Goal: Transaction & Acquisition: Purchase product/service

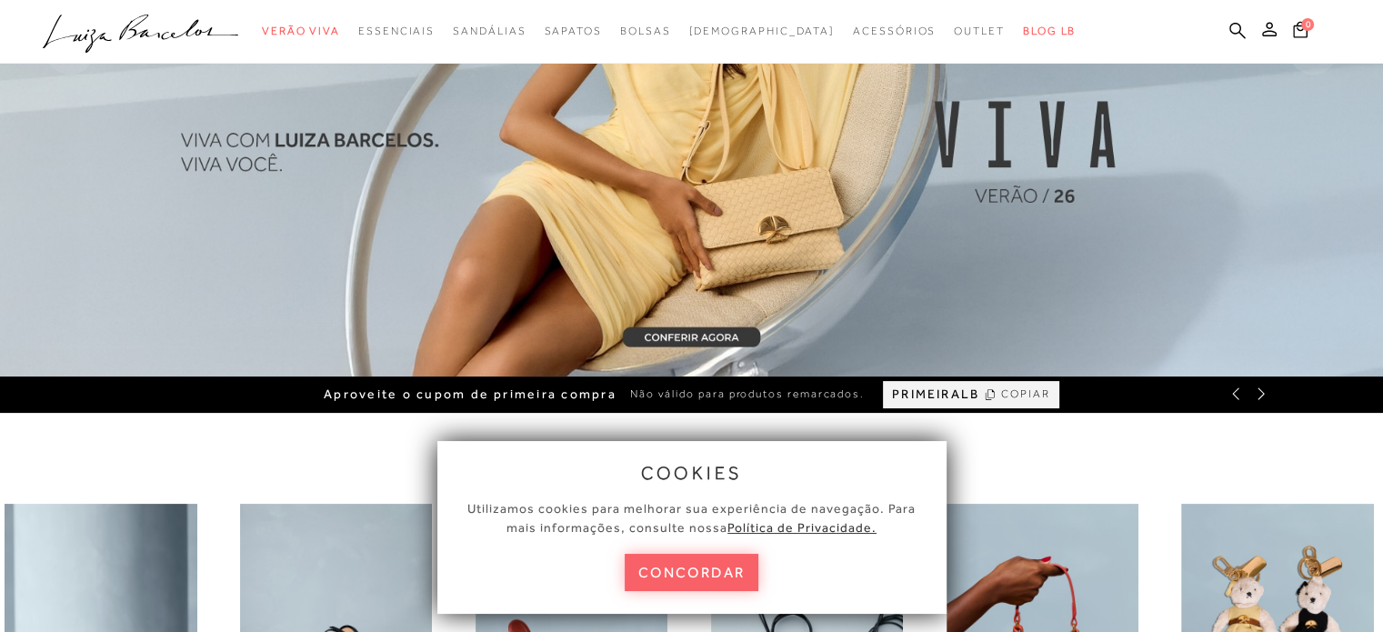
scroll to position [364, 0]
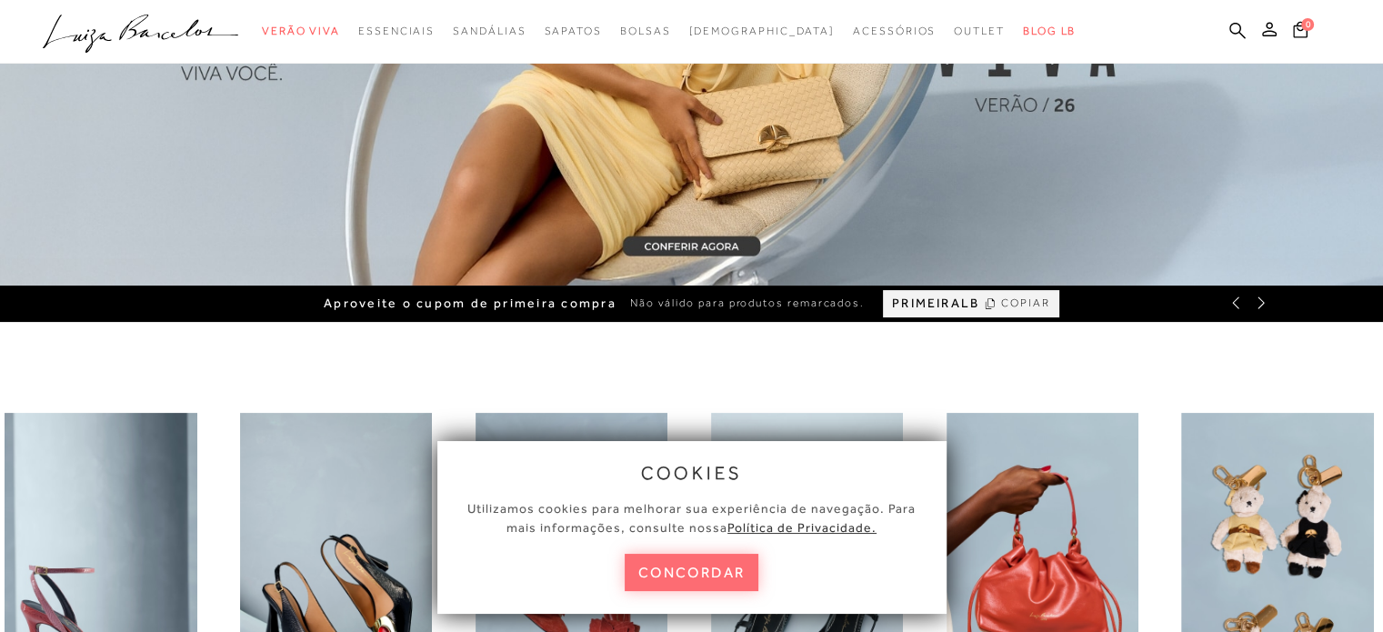
click at [720, 559] on button "concordar" at bounding box center [692, 572] width 135 height 37
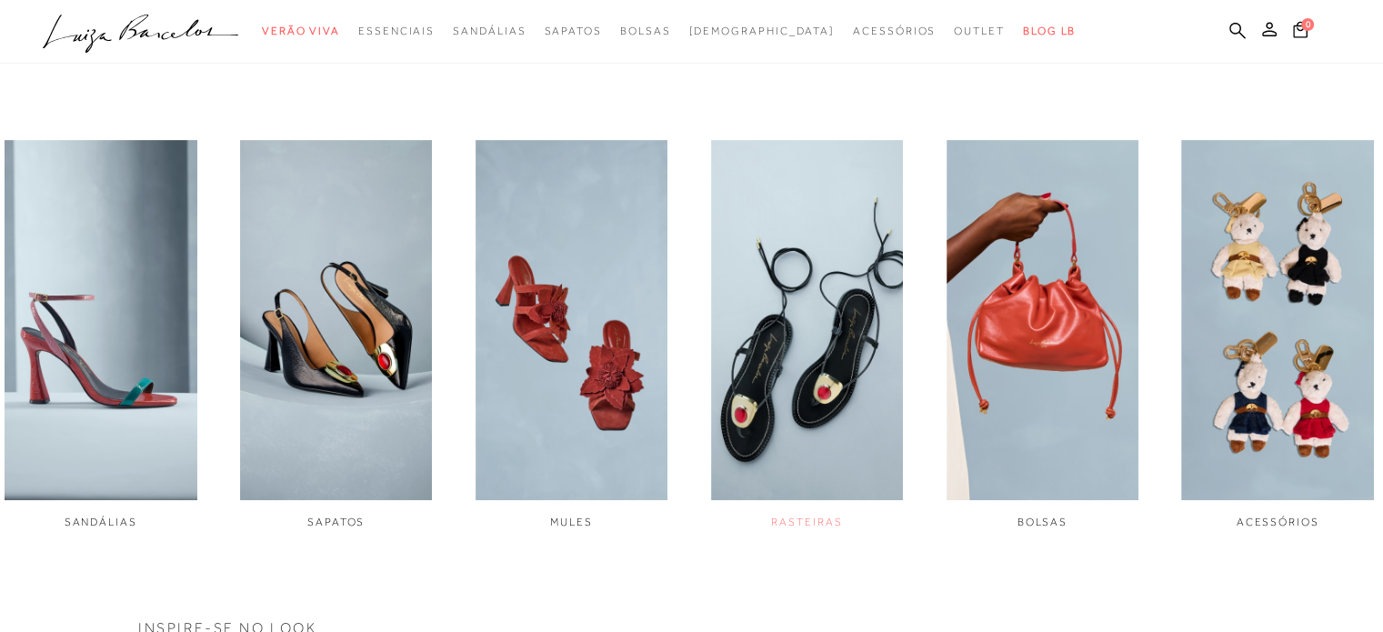
scroll to position [0, 0]
click at [396, 403] on img "2 / 6" at bounding box center [336, 320] width 193 height 360
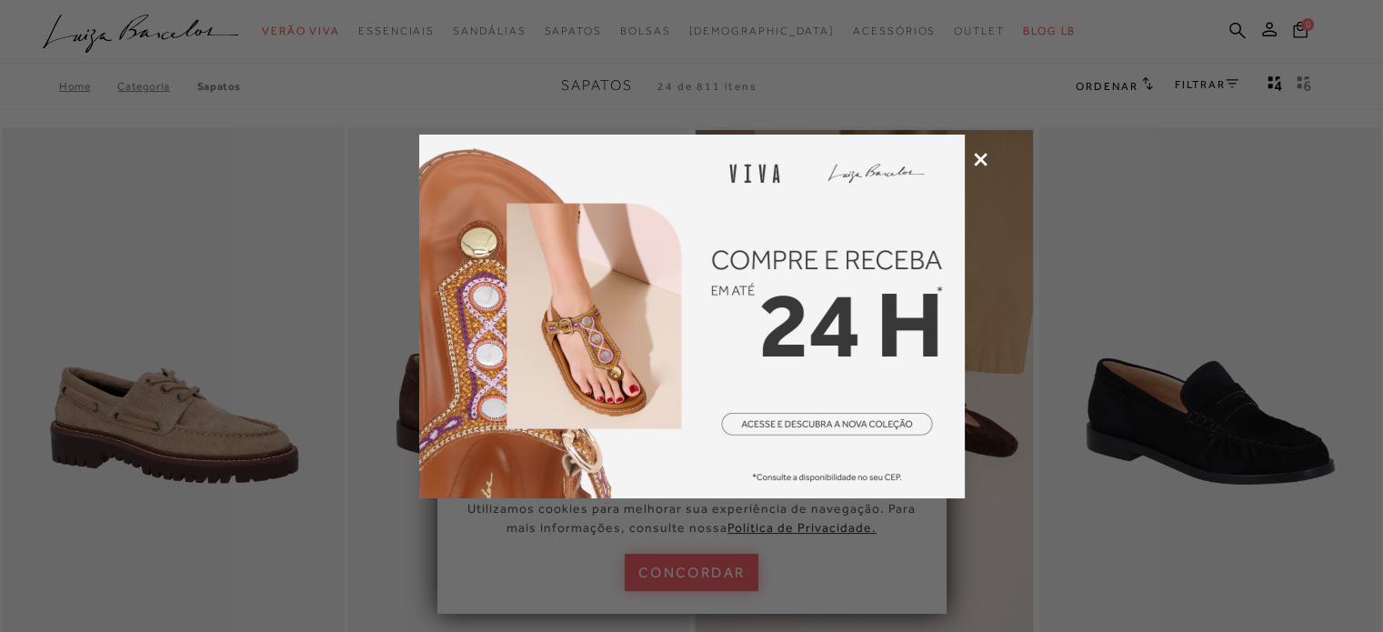
click at [982, 157] on icon at bounding box center [981, 160] width 14 height 14
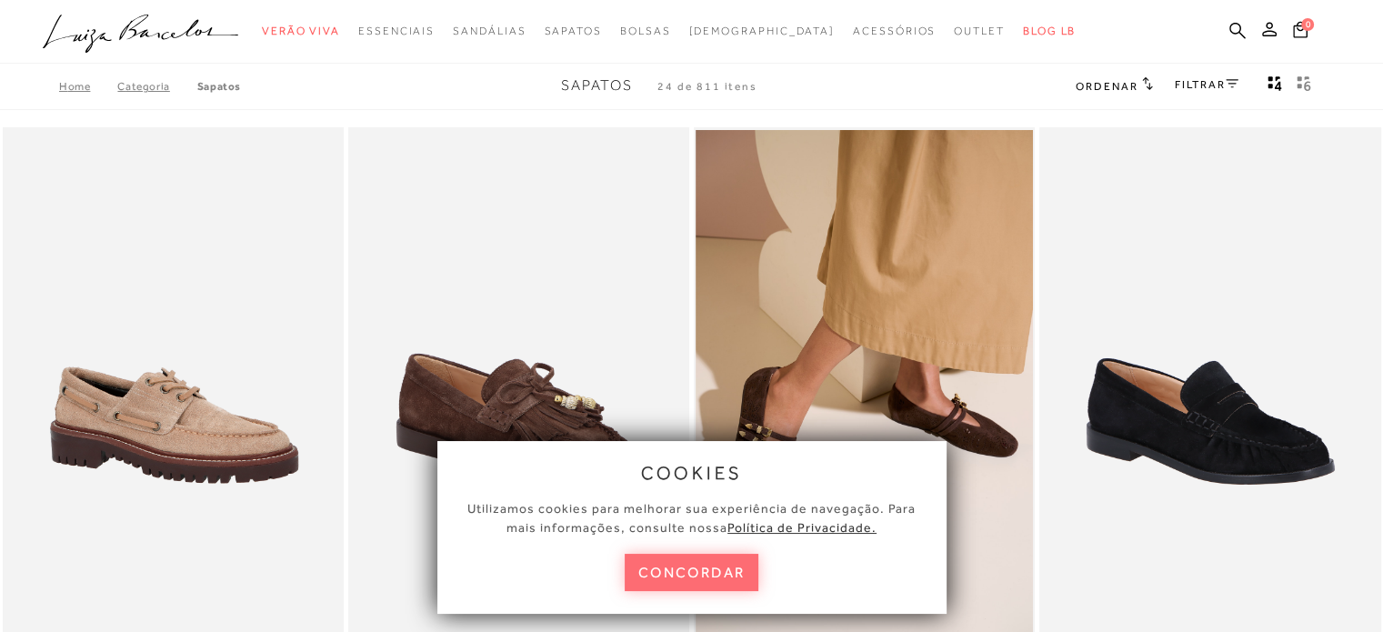
click at [708, 577] on button "concordar" at bounding box center [692, 572] width 135 height 37
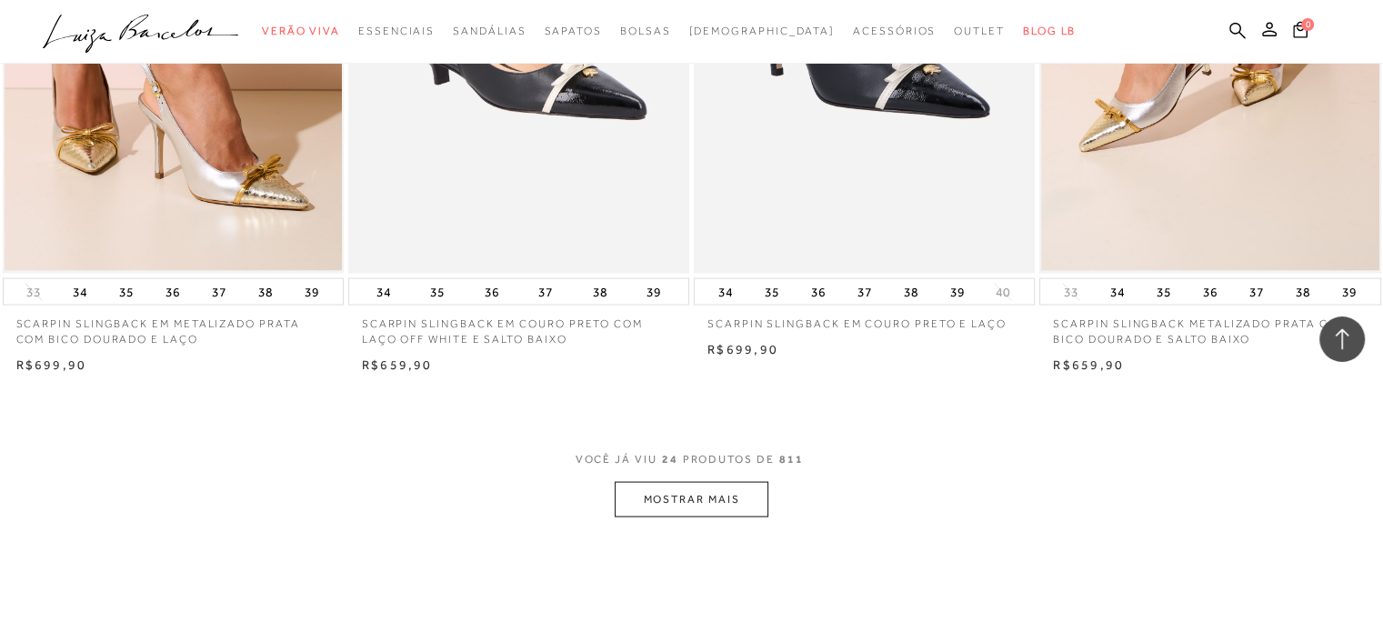
scroll to position [3636, 0]
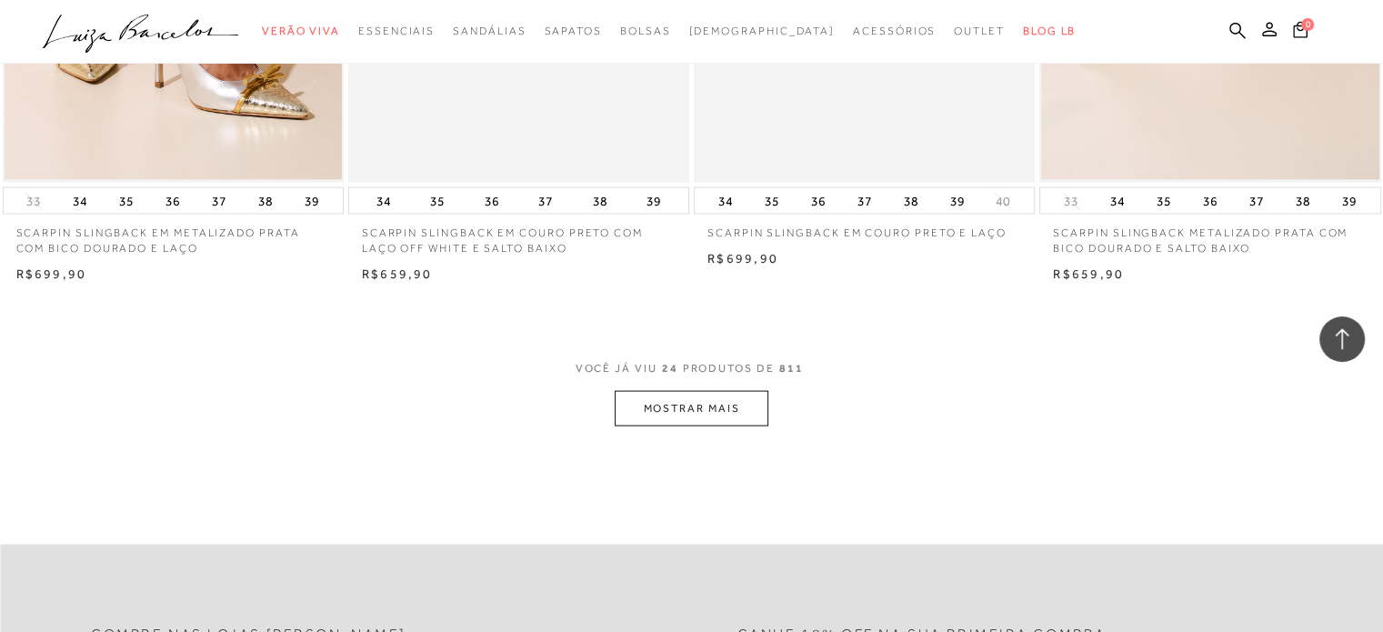
click at [680, 398] on button "MOSTRAR MAIS" at bounding box center [691, 408] width 153 height 35
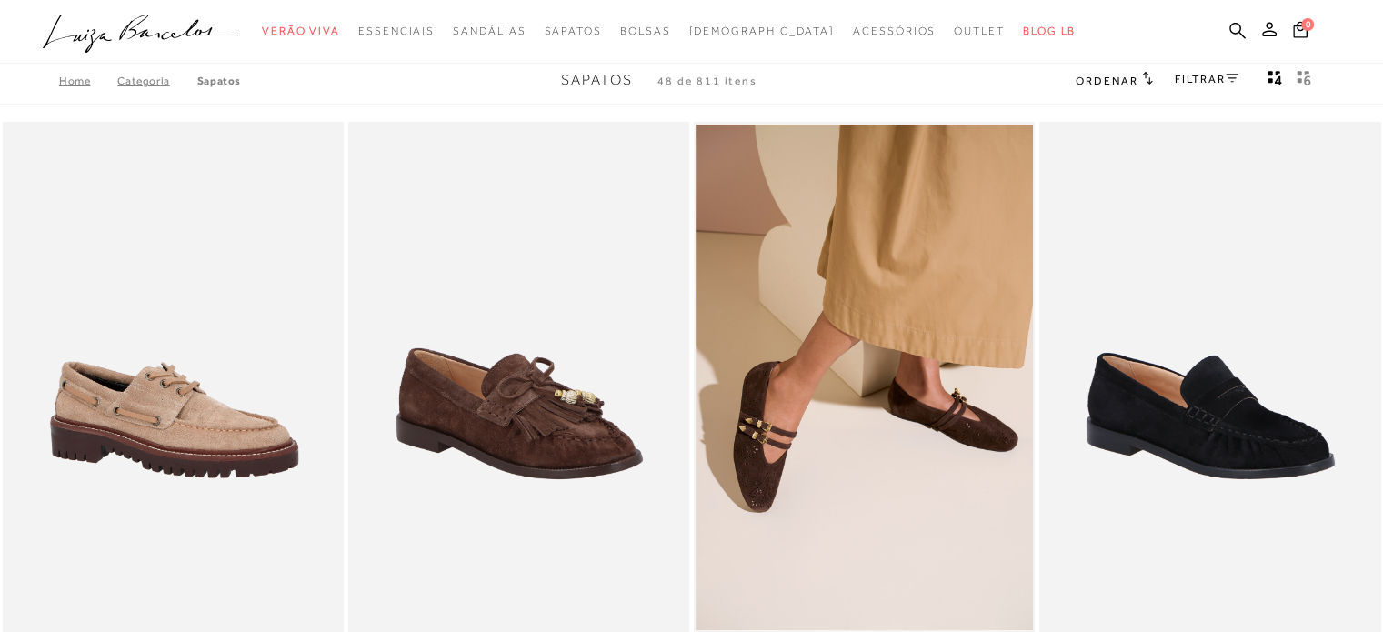
scroll to position [0, 0]
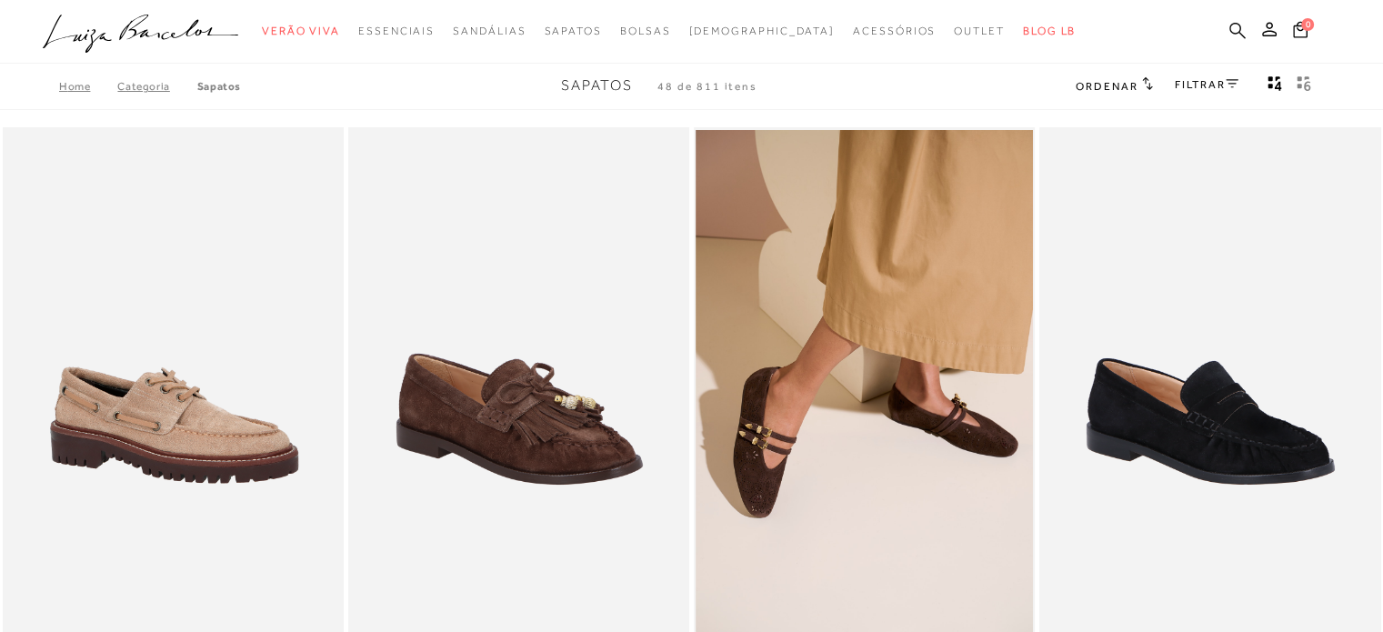
click at [1229, 34] on icon at bounding box center [1237, 30] width 16 height 17
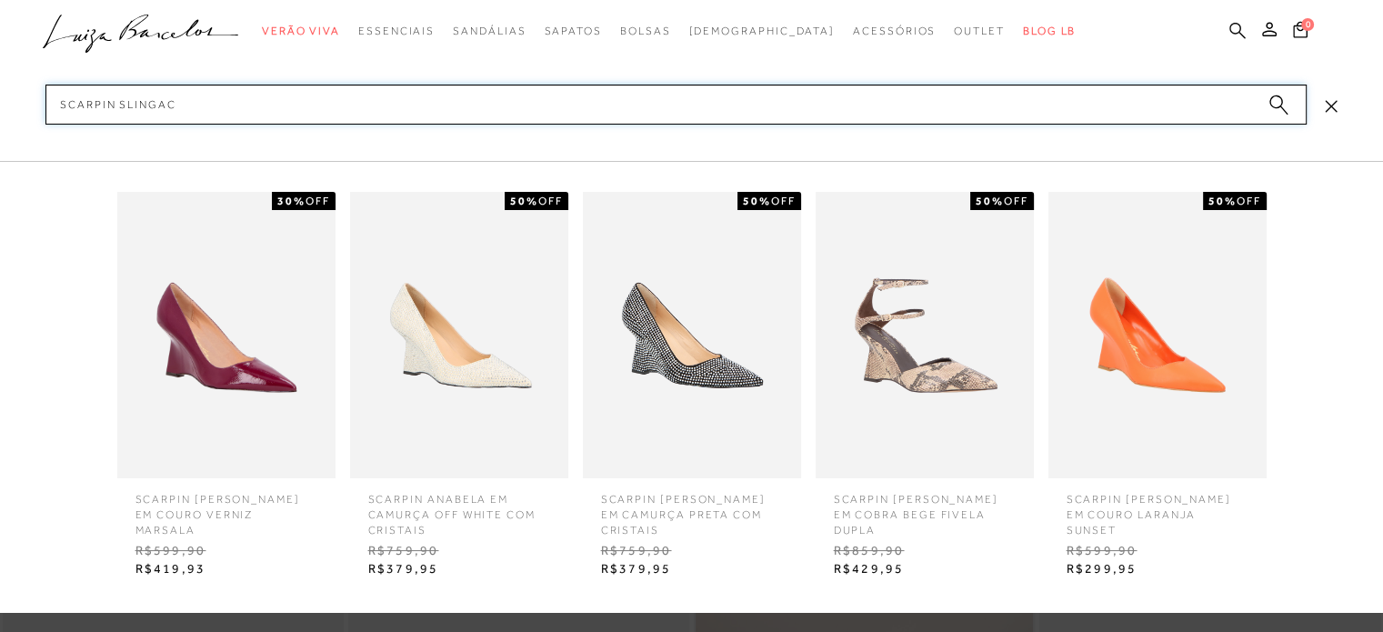
type input "scarpin slingack"
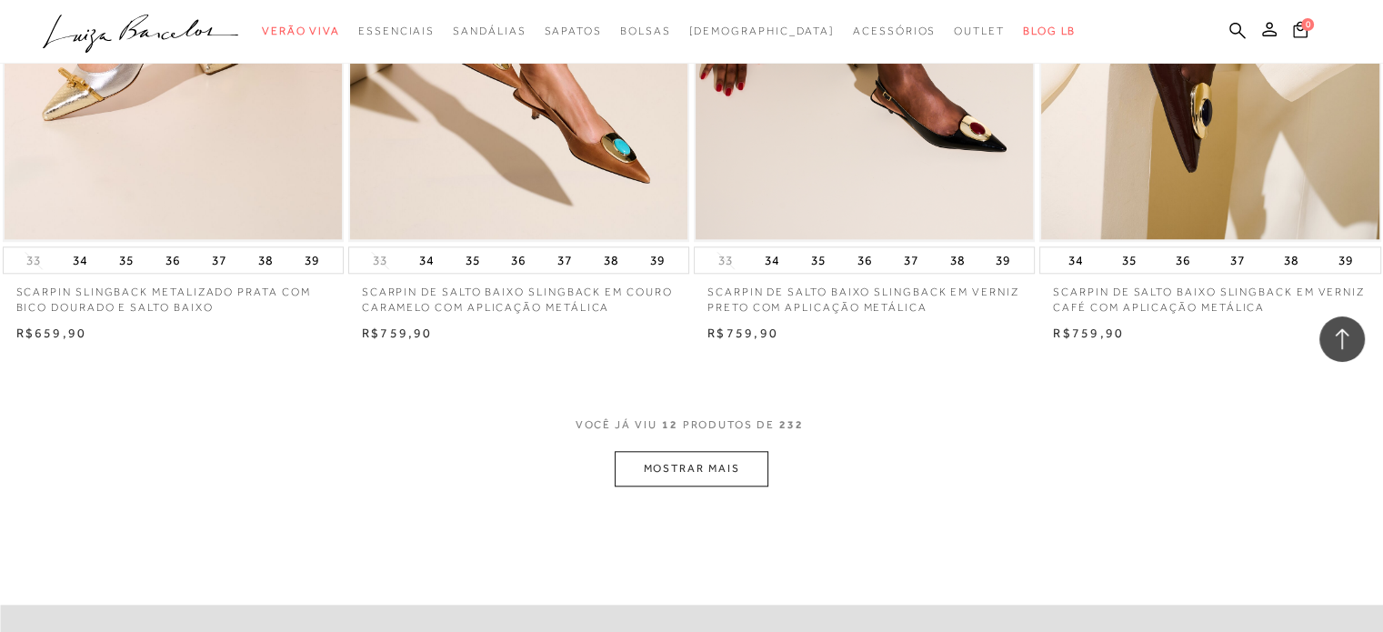
scroll to position [1909, 0]
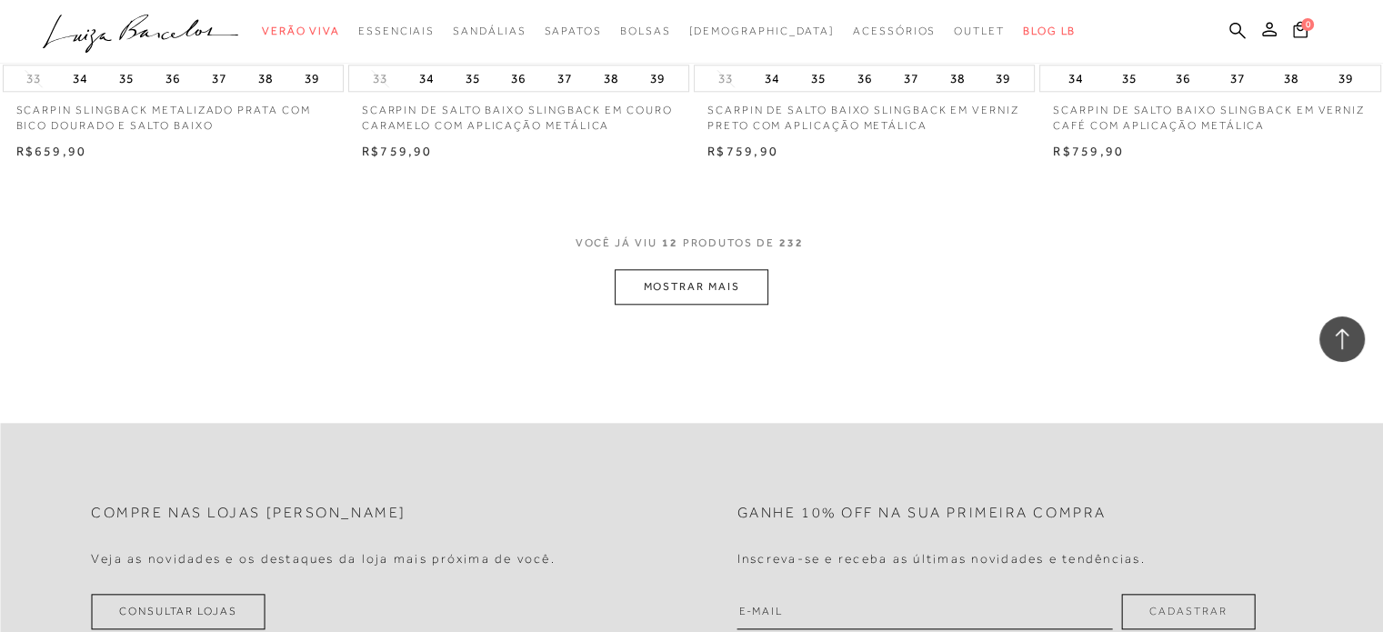
click at [715, 269] on button "MOSTRAR MAIS" at bounding box center [691, 286] width 153 height 35
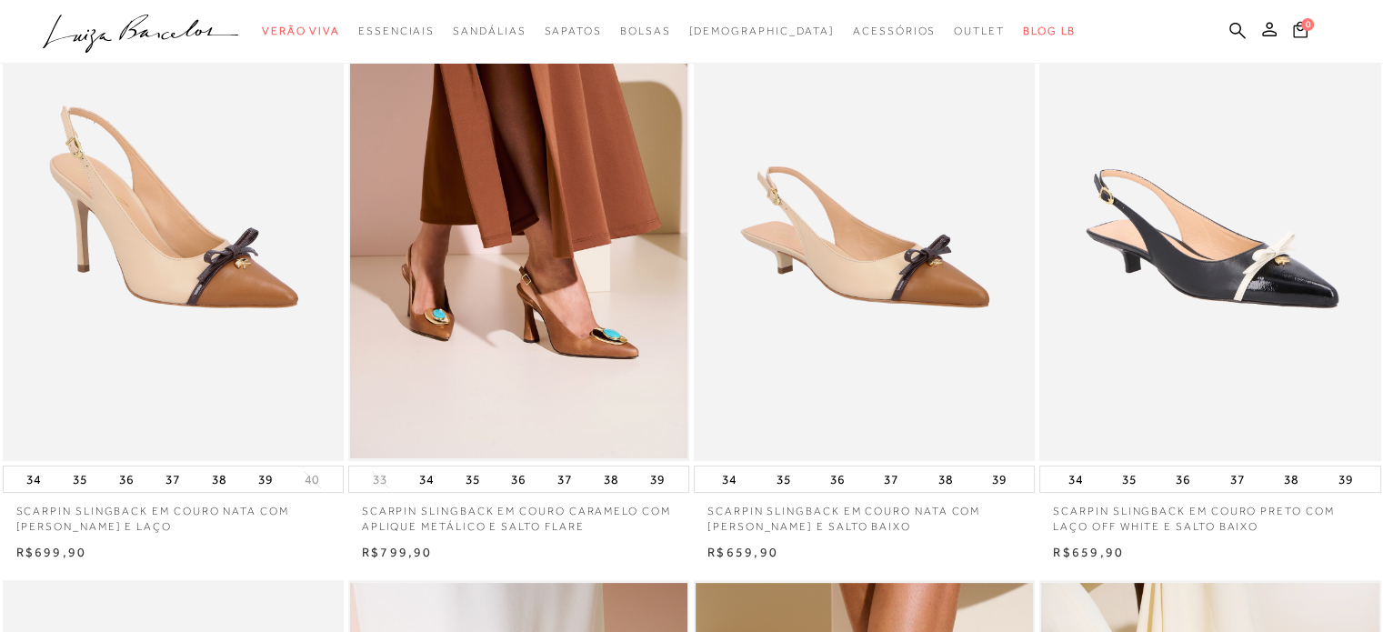
scroll to position [0, 0]
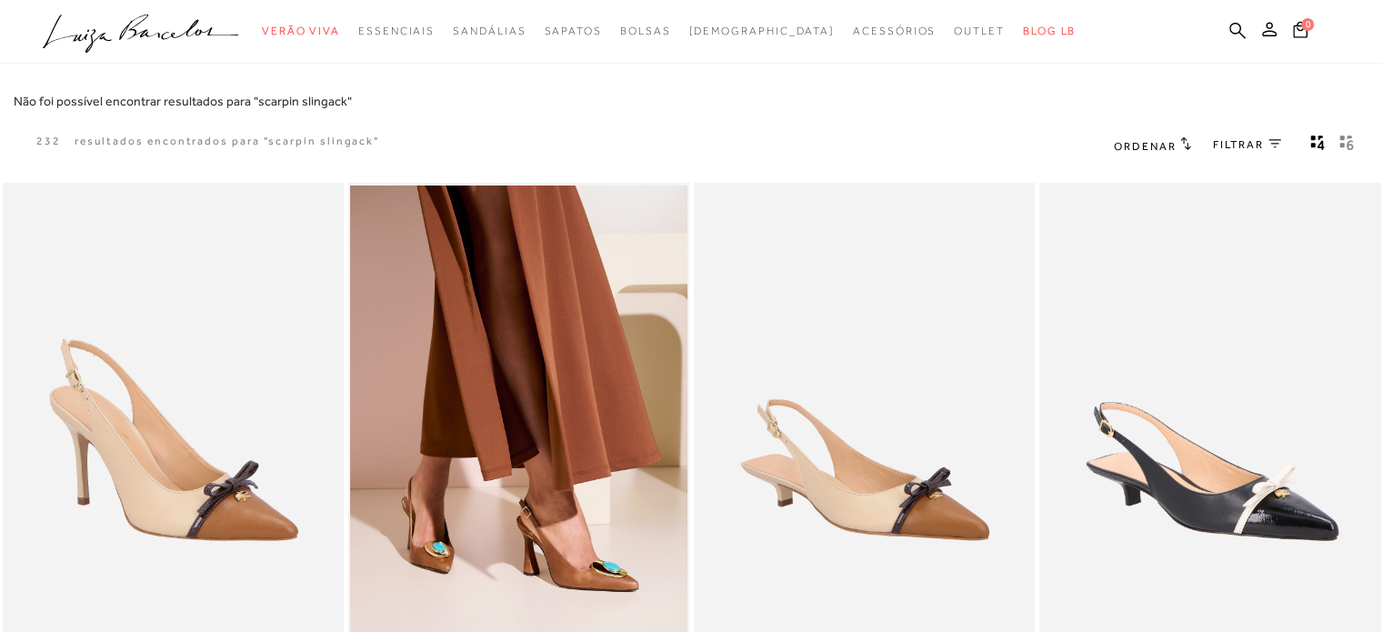
click at [1237, 139] on span "FILTRAR" at bounding box center [1238, 144] width 51 height 15
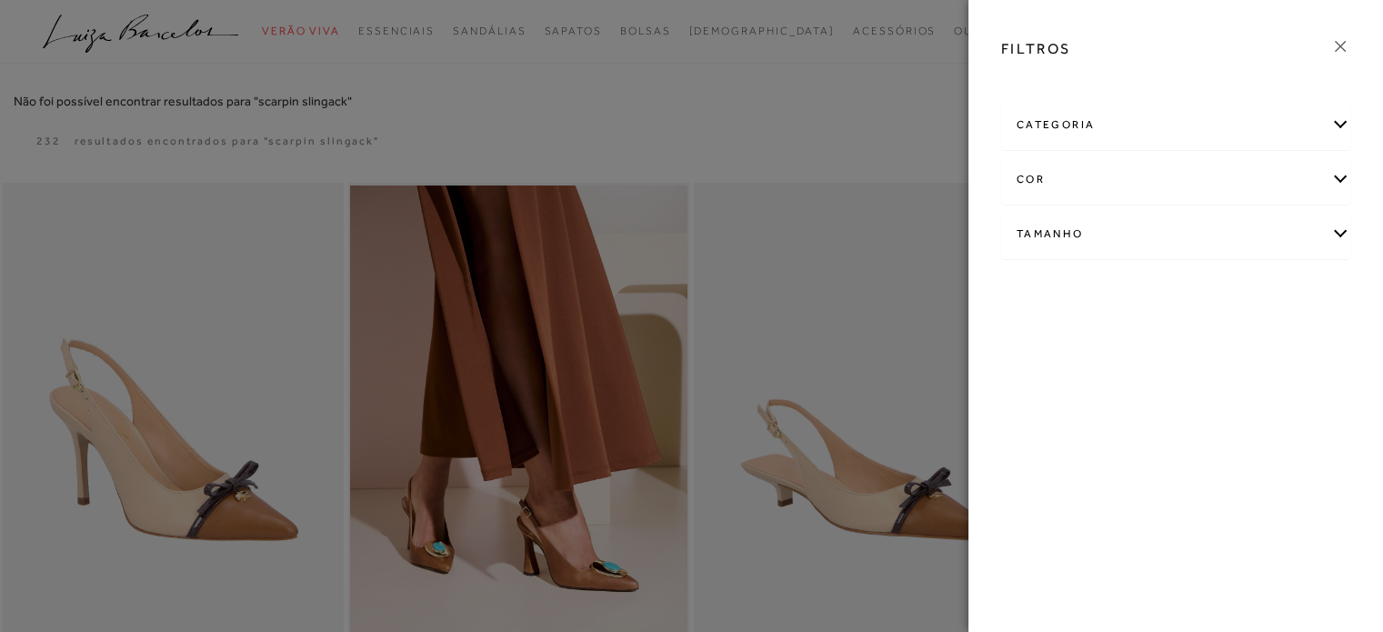
click at [1210, 177] on div "cor" at bounding box center [1175, 179] width 347 height 48
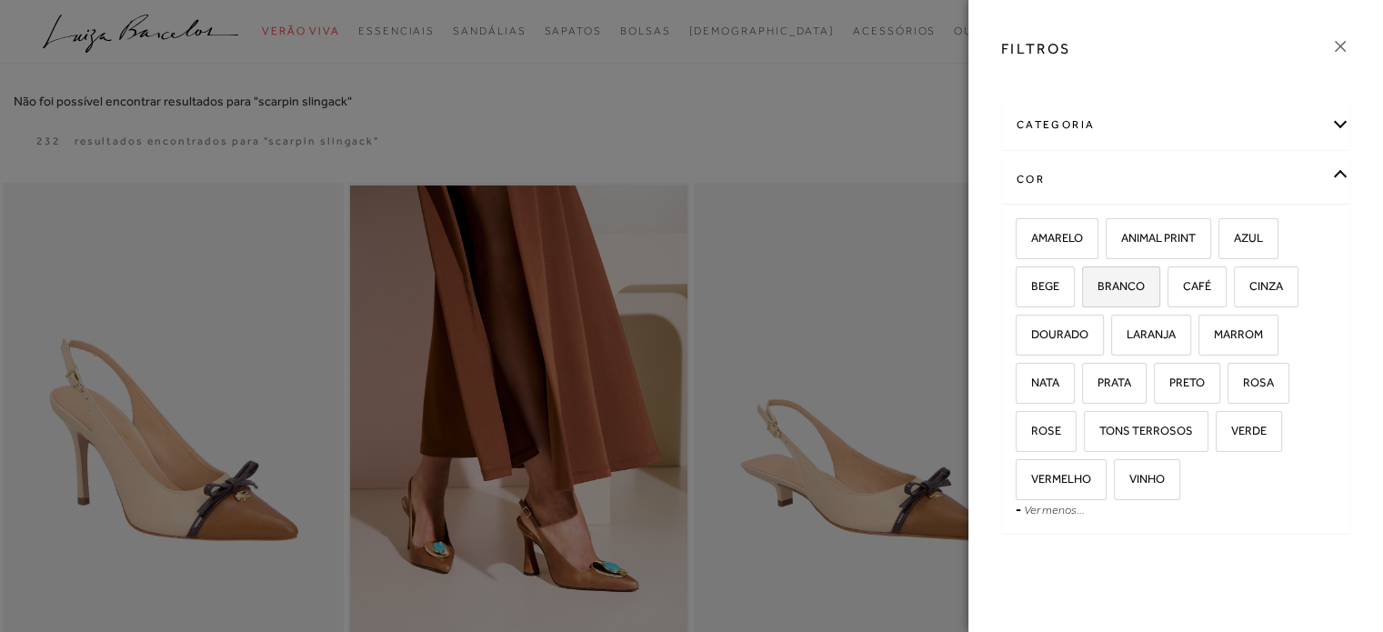
click at [1126, 290] on span "BRANCO" at bounding box center [1114, 286] width 61 height 14
click at [1097, 290] on input "BRANCO" at bounding box center [1088, 289] width 18 height 18
checkbox input "true"
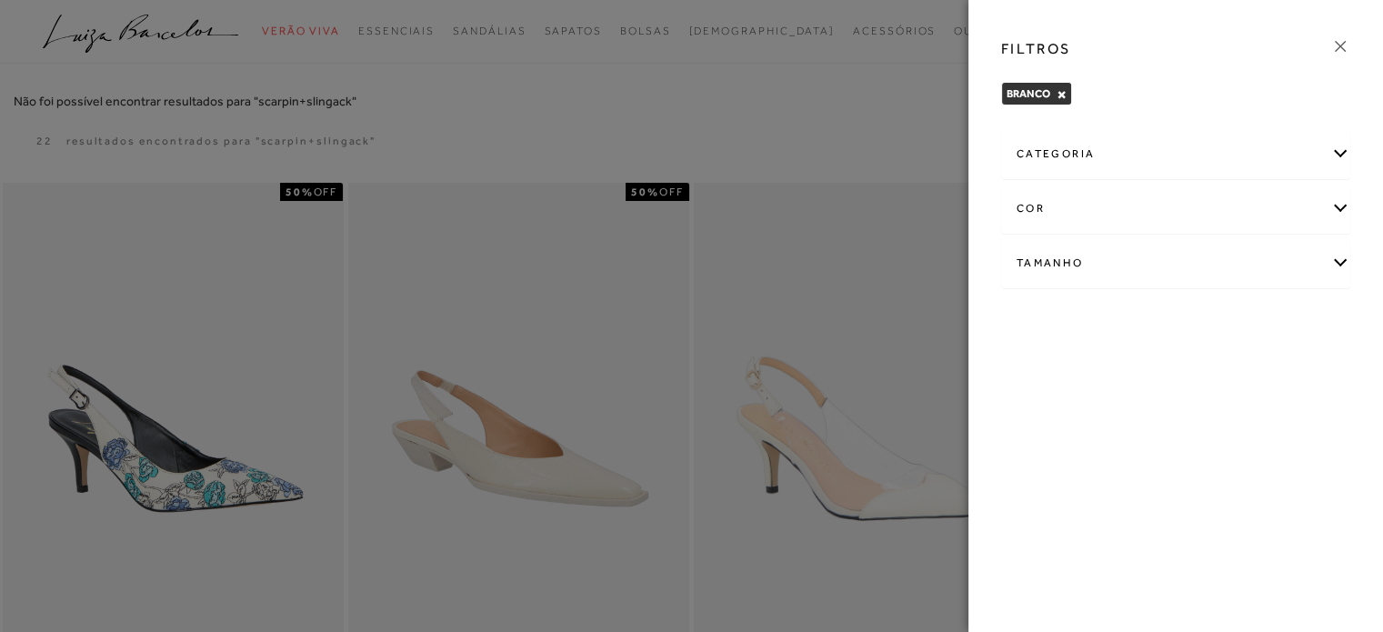
click at [1327, 48] on div "FILTROS" at bounding box center [1175, 48] width 378 height 47
click at [1338, 43] on icon at bounding box center [1340, 46] width 20 height 20
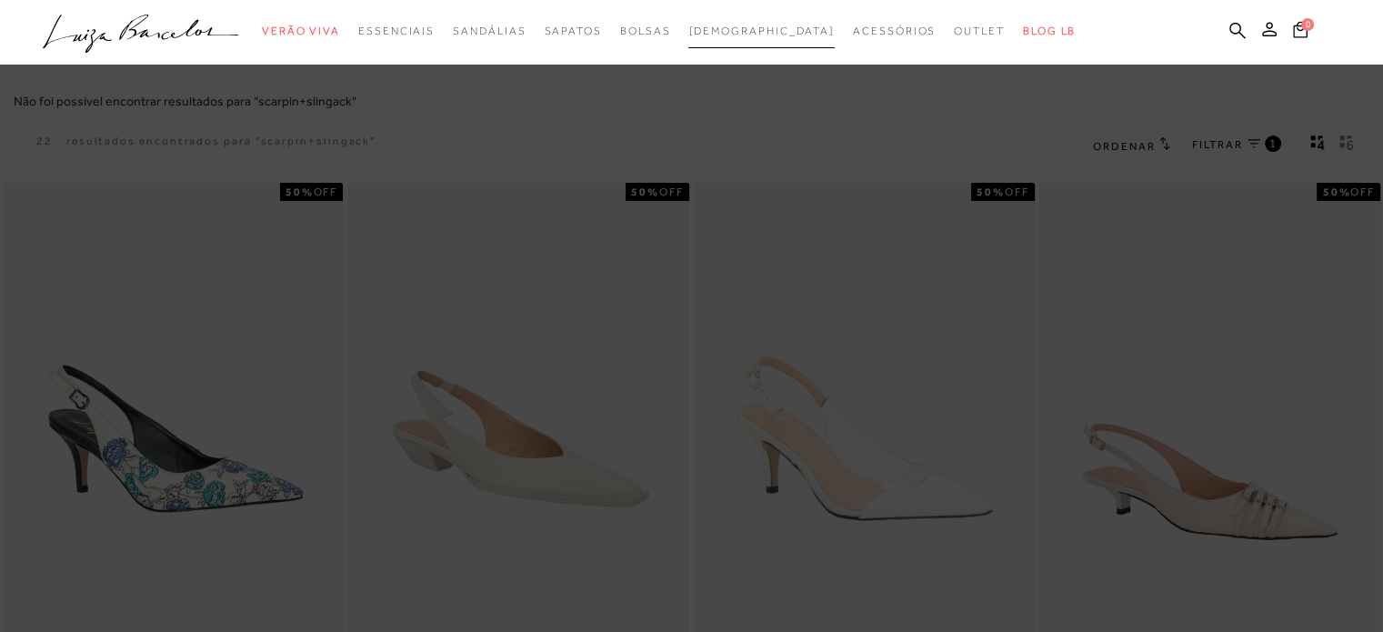
click at [744, 25] on span "[DEMOGRAPHIC_DATA]" at bounding box center [761, 31] width 146 height 13
